Goal: Task Accomplishment & Management: Use online tool/utility

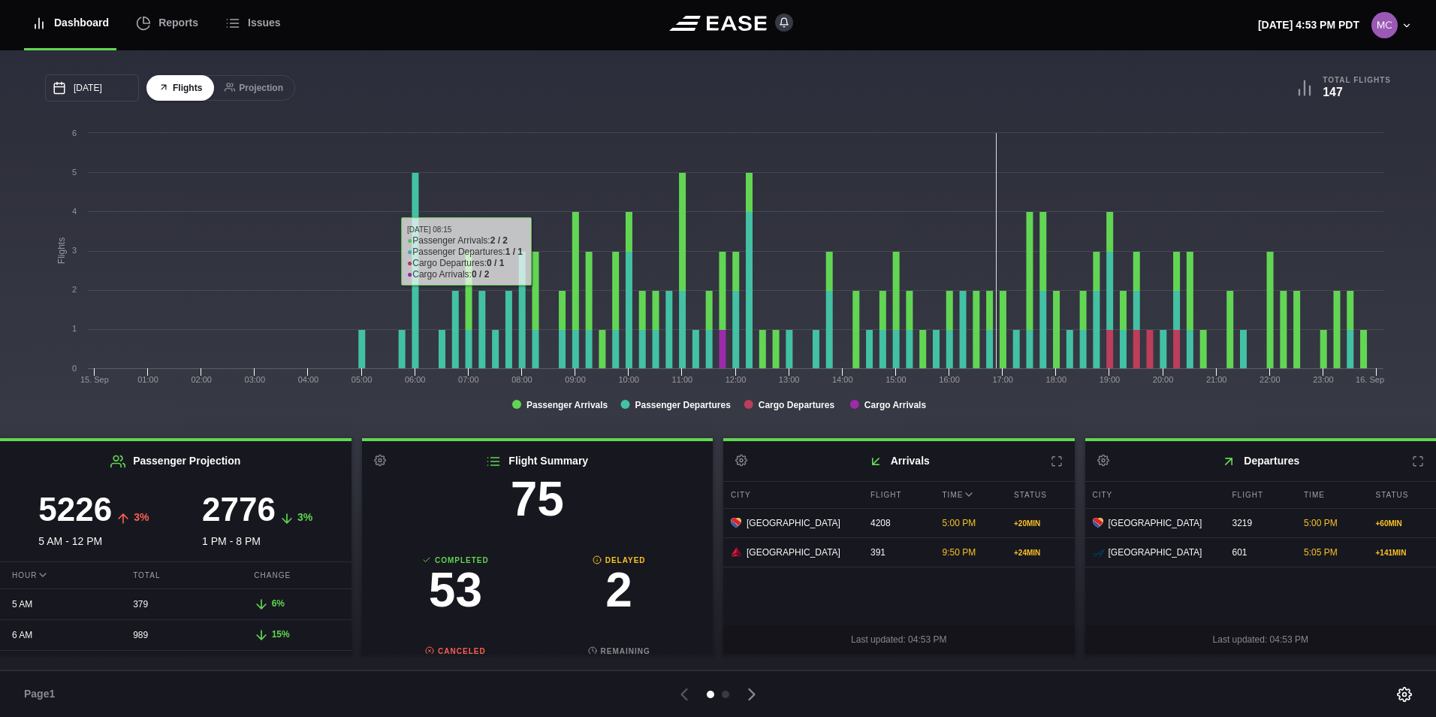
scroll to position [150, 0]
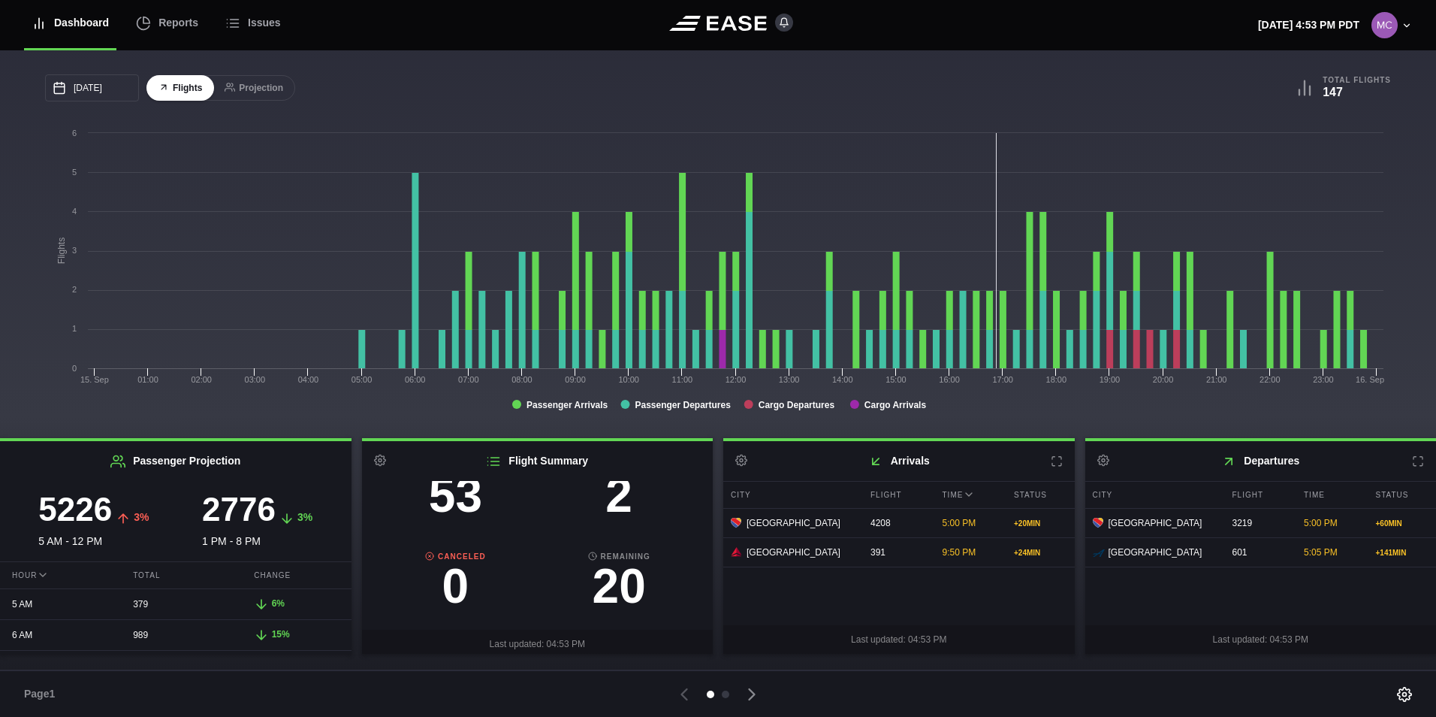
click at [621, 498] on h3 "2" at bounding box center [619, 495] width 164 height 48
select select "DELAYED"
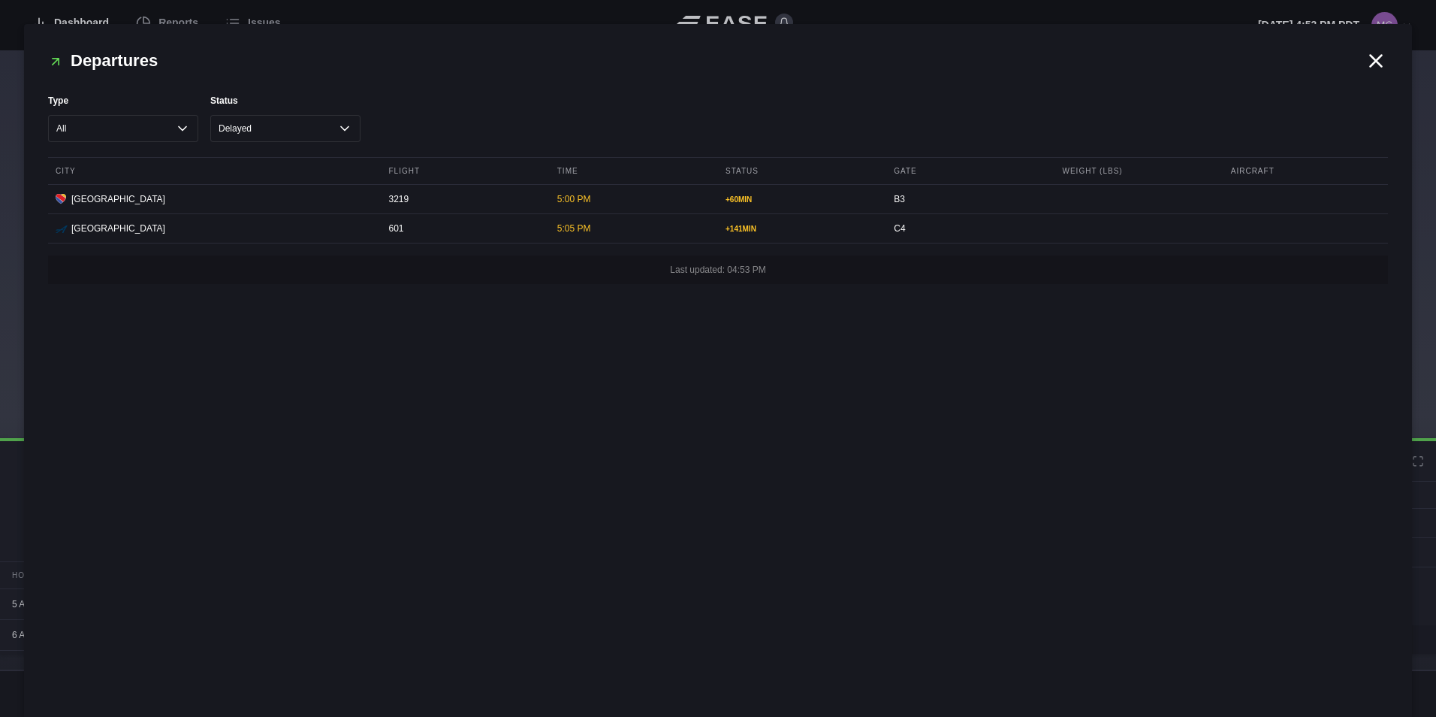
click at [1369, 59] on icon at bounding box center [1376, 61] width 23 height 23
